Goal: Task Accomplishment & Management: Use online tool/utility

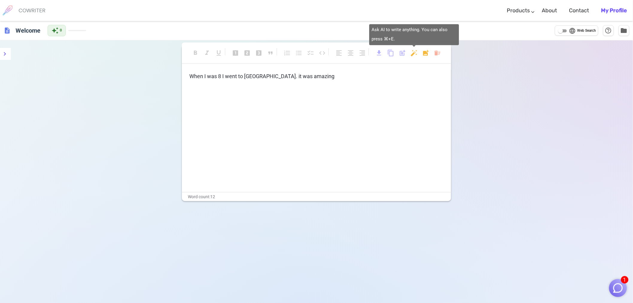
click at [412, 50] on body "1 COWRITER Products Writing Marketing Emails Images (soon) About Contact My Pro…" at bounding box center [316, 171] width 633 height 343
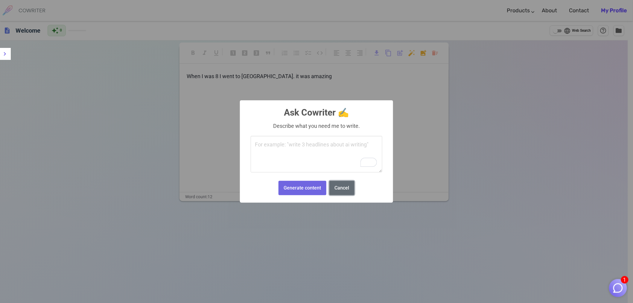
click at [342, 183] on button "Cancel" at bounding box center [341, 188] width 25 height 15
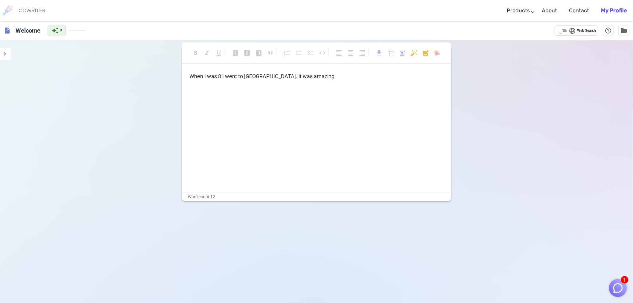
click at [221, 74] on span "When I was 8 I went to disney world. it was amazing" at bounding box center [261, 76] width 145 height 6
click at [222, 54] on span "format_underlined" at bounding box center [218, 52] width 7 height 7
click at [219, 53] on span "format_underlined" at bounding box center [218, 52] width 7 height 7
click at [561, 25] on div "language Web Search help_outline folder" at bounding box center [592, 30] width 74 height 11
click at [562, 32] on input "language Web Search" at bounding box center [561, 30] width 22 height 7
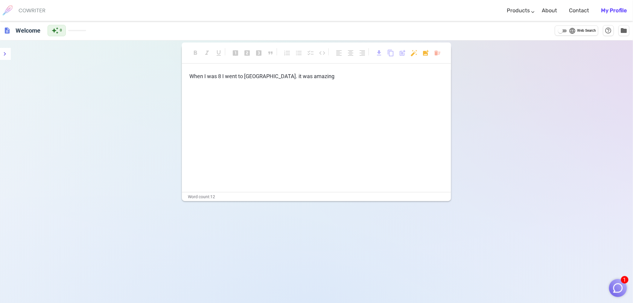
checkbox input "true"
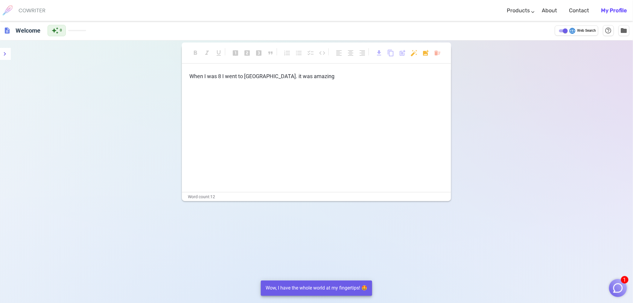
click at [333, 72] on p "When I was 8 I went to disney world. it was amazing" at bounding box center [316, 76] width 254 height 9
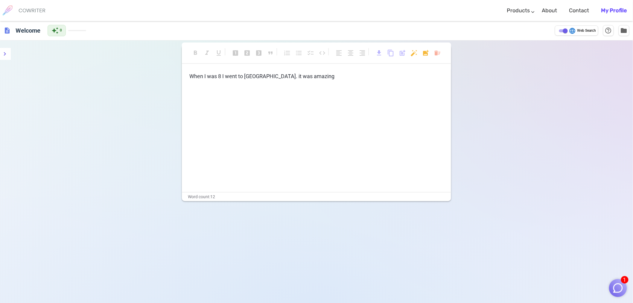
drag, startPoint x: 325, startPoint y: 73, endPoint x: 314, endPoint y: 75, distance: 11.3
click at [314, 75] on p "When I was 8 I went to disney world. it was amazing" at bounding box center [316, 76] width 254 height 9
click at [425, 55] on body "1 COWRITER Products Writing Marketing Emails Images (soon) About Contact My Pro…" at bounding box center [316, 171] width 633 height 343
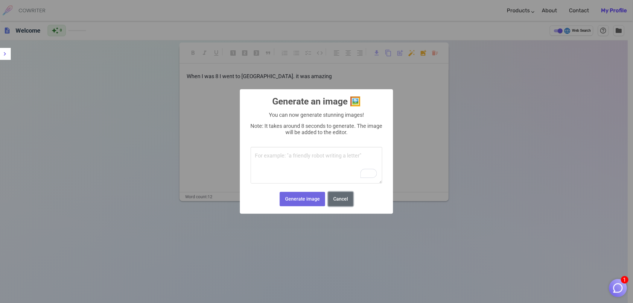
click at [345, 197] on button "Cancel" at bounding box center [340, 199] width 25 height 15
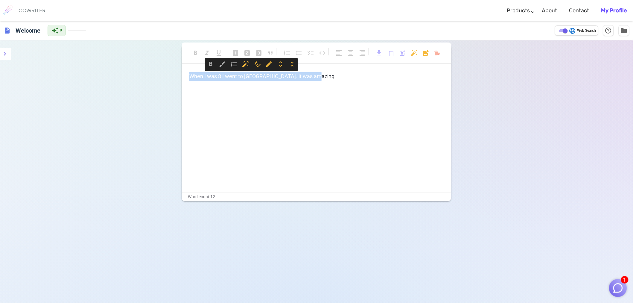
drag, startPoint x: 314, startPoint y: 74, endPoint x: 98, endPoint y: 49, distance: 217.2
click at [98, 49] on div "format_bold format_italic format_underlined looks_one looks_two looks_3 format_…" at bounding box center [316, 191] width 633 height 303
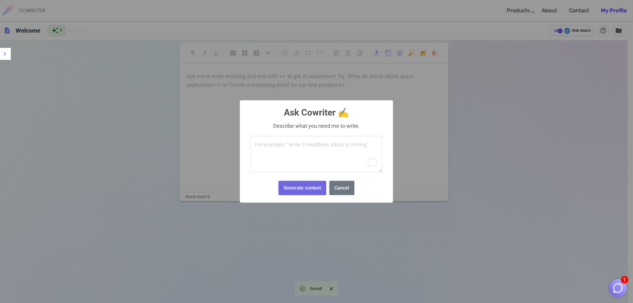
click at [414, 52] on body "1 COWRITER Products Writing Marketing Emails Images (soon) About Contact My Pro…" at bounding box center [316, 171] width 633 height 343
type textarea "M"
type textarea "s"
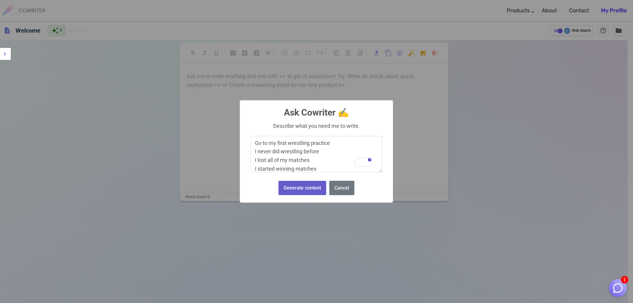
type textarea "Go to my first wrestling practice I never did wrestling before I lost all of my…"
click at [291, 187] on button "Generate content" at bounding box center [302, 188] width 48 height 15
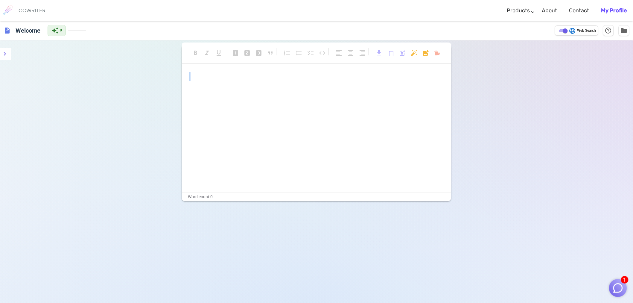
drag, startPoint x: 193, startPoint y: 75, endPoint x: 297, endPoint y: 93, distance: 105.4
click at [297, 93] on div "﻿ ﻿" at bounding box center [316, 132] width 269 height 120
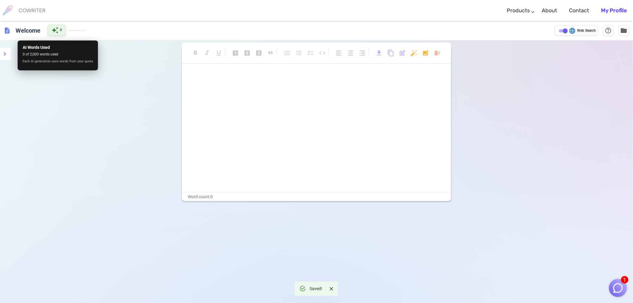
click at [60, 33] on div "auto_awesome 0" at bounding box center [57, 30] width 18 height 11
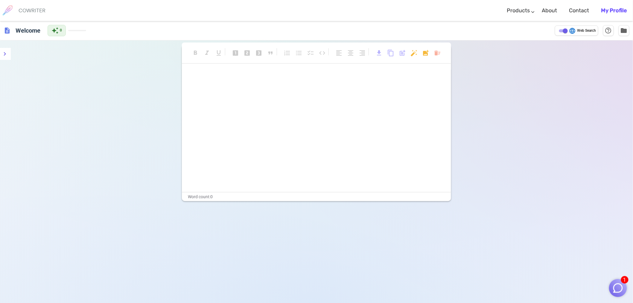
drag, startPoint x: 243, startPoint y: 90, endPoint x: 100, endPoint y: 84, distance: 143.3
click at [243, 90] on p "﻿" at bounding box center [316, 87] width 254 height 9
click at [7, 32] on span "description" at bounding box center [7, 30] width 7 height 7
click at [4, 54] on icon "menu" at bounding box center [4, 53] width 7 height 7
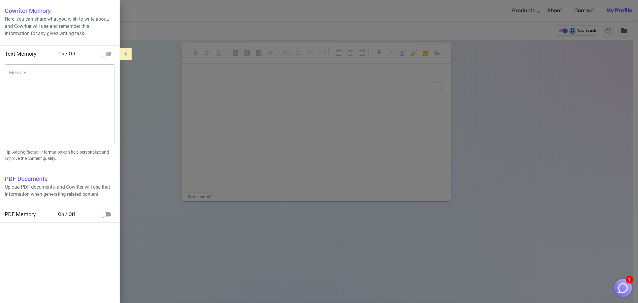
click at [104, 54] on input "checkbox" at bounding box center [103, 53] width 34 height 11
checkbox input "true"
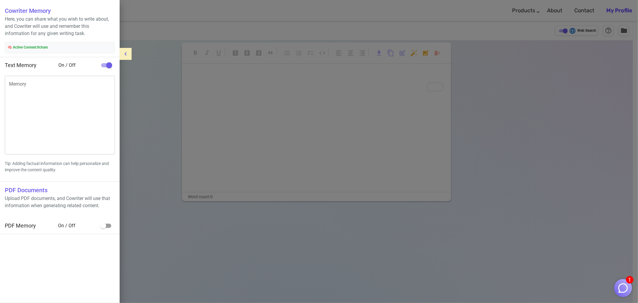
click at [156, 142] on div at bounding box center [319, 151] width 638 height 303
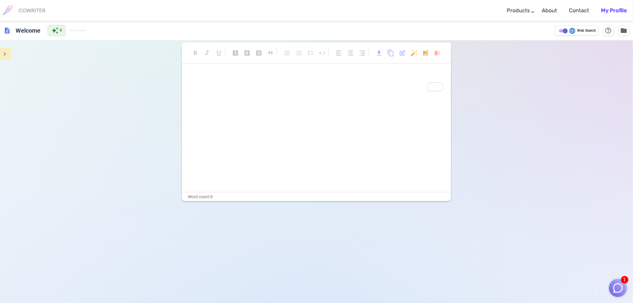
click at [271, 94] on div "﻿ ﻿" at bounding box center [316, 132] width 269 height 120
click at [239, 80] on div "﻿ ﻿" at bounding box center [316, 82] width 254 height 20
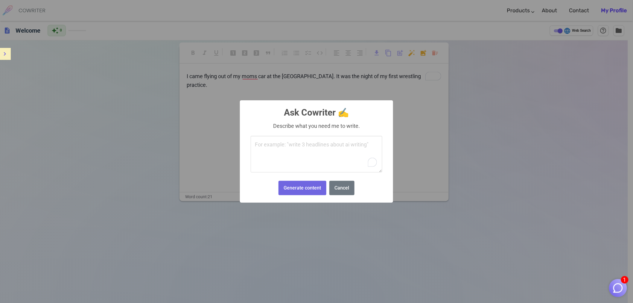
click at [411, 53] on body "1 COWRITER Products Writing Marketing Emails Images (soon) About Contact My Pro…" at bounding box center [316, 171] width 633 height 343
type textarea "write about my first wrestling practice"
click at [295, 184] on button "Generate content" at bounding box center [302, 188] width 48 height 15
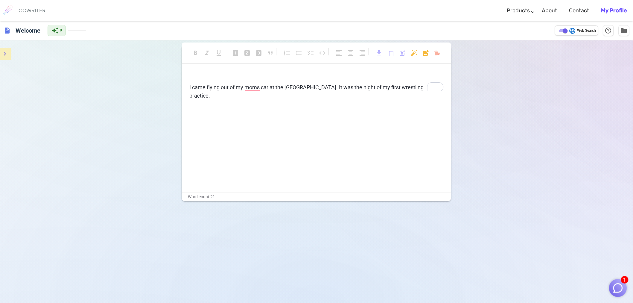
click at [619, 7] on b "My Profile" at bounding box center [614, 10] width 26 height 7
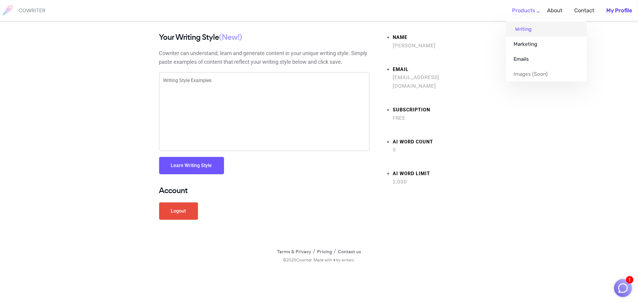
click at [528, 31] on link "Writing" at bounding box center [546, 29] width 81 height 15
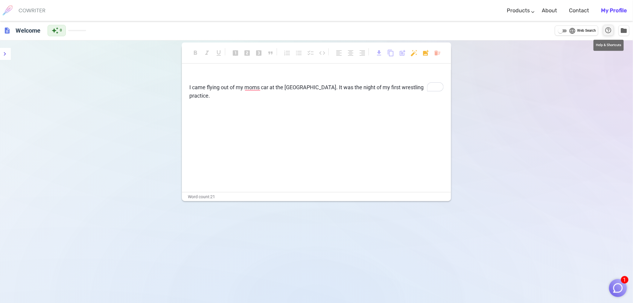
click at [609, 29] on span "help_outline" at bounding box center [608, 30] width 7 height 7
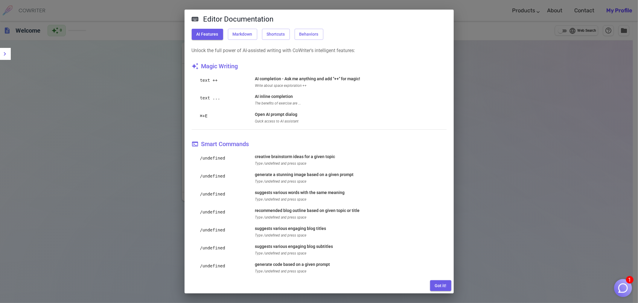
click at [536, 138] on div "Editor Documentation AI Features Markdown Shortcuts Behaviors Unlock the full p…" at bounding box center [319, 151] width 638 height 303
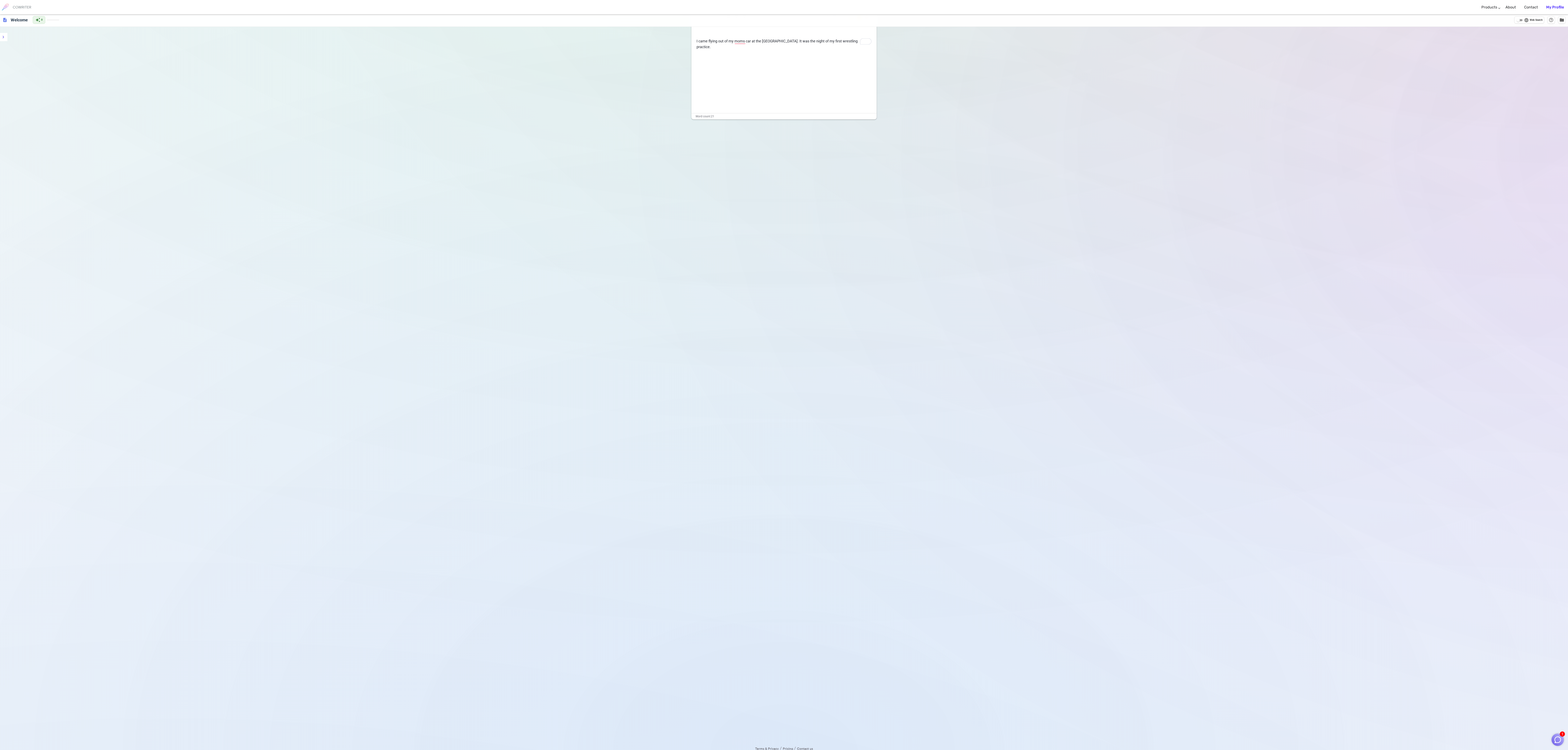
scroll to position [30, 0]
click at [438, 208] on div "format_bold format_italic format_underlined looks_one looks_two looks_3 format_…" at bounding box center [784, 375] width 1568 height 750
drag, startPoint x: 534, startPoint y: 711, endPoint x: 332, endPoint y: 357, distance: 407.6
click at [332, 208] on div "format_bold format_italic format_underlined looks_one looks_two looks_3 format_…" at bounding box center [784, 375] width 1568 height 750
click at [438, 208] on div "format_bold format_italic format_underlined looks_one looks_two looks_3 format_…" at bounding box center [784, 375] width 1568 height 750
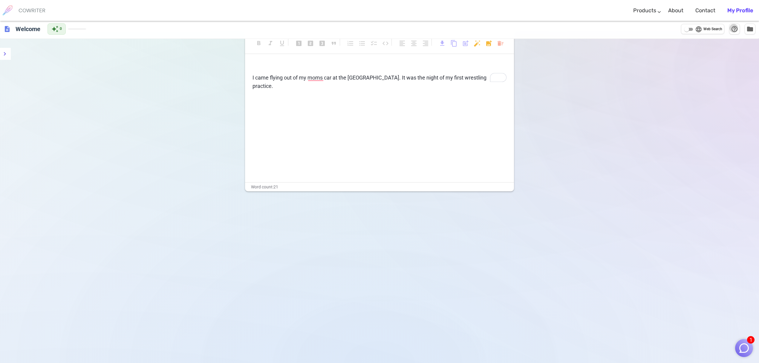
scroll to position [1, 0]
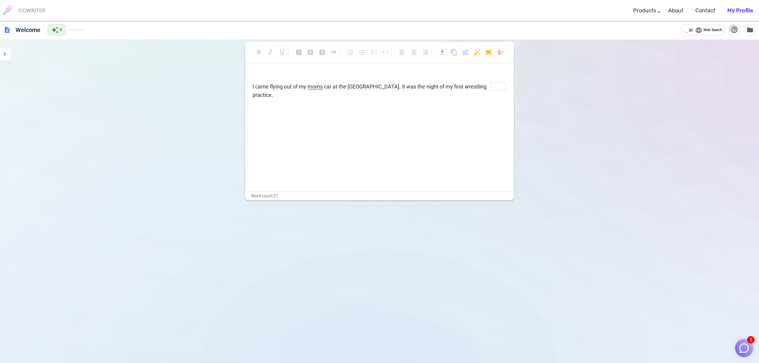
click at [485, 85] on span "I came flying out of my moms car at the high school. It was the night of my fir…" at bounding box center [370, 90] width 235 height 15
click at [637, 28] on span "help_outline" at bounding box center [734, 29] width 7 height 7
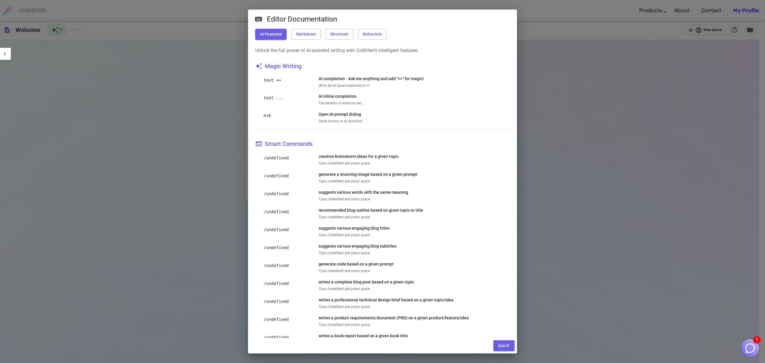
click at [503, 302] on div "Editor Documentation AI Features Markdown Shortcuts Behaviors Unlock the full p…" at bounding box center [382, 181] width 765 height 363
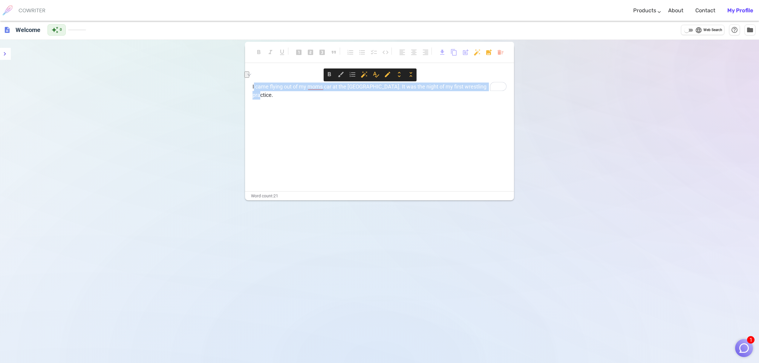
drag, startPoint x: 254, startPoint y: 88, endPoint x: 535, endPoint y: 91, distance: 281.4
click at [535, 91] on div "format_bold format_italic format_underlined looks_one looks_two looks_3 format_…" at bounding box center [379, 221] width 759 height 363
click at [365, 73] on span "auto_fix_high" at bounding box center [364, 74] width 7 height 7
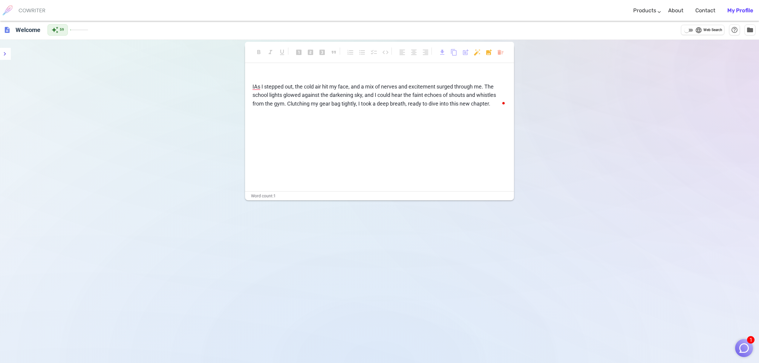
click at [254, 86] on span "As I stepped out, the cold air hit my face, and a mix of nerves and excitement …" at bounding box center [375, 95] width 245 height 24
click at [637, 19] on ul "Writing Marketing Emails Images (soon)" at bounding box center [668, 50] width 81 height 62
click at [637, 11] on link "About" at bounding box center [676, 11] width 15 height 18
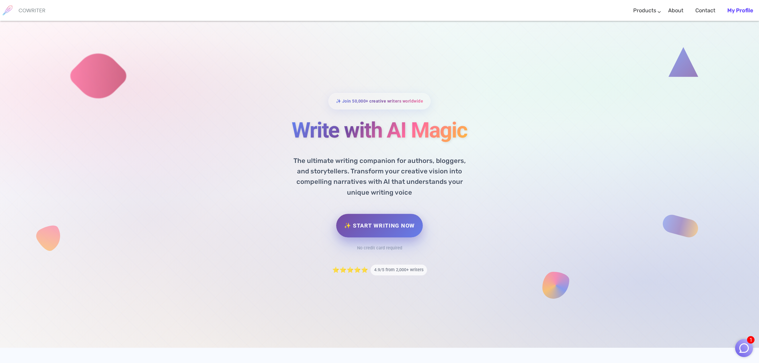
click at [362, 227] on link "✨ Start Writing Now" at bounding box center [379, 226] width 86 height 24
